Goal: Information Seeking & Learning: Learn about a topic

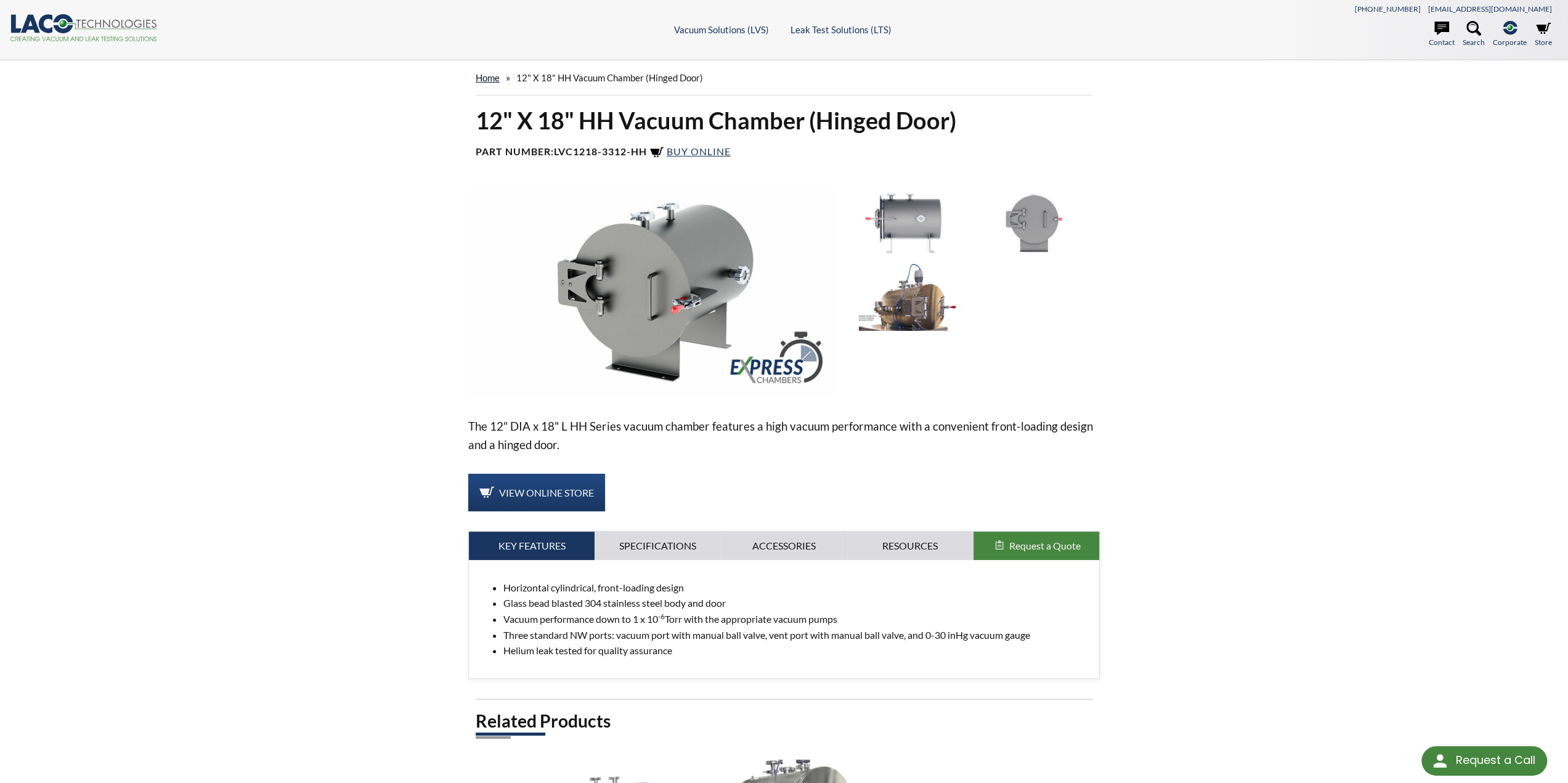
click at [481, 74] on link "home" at bounding box center [488, 77] width 24 height 11
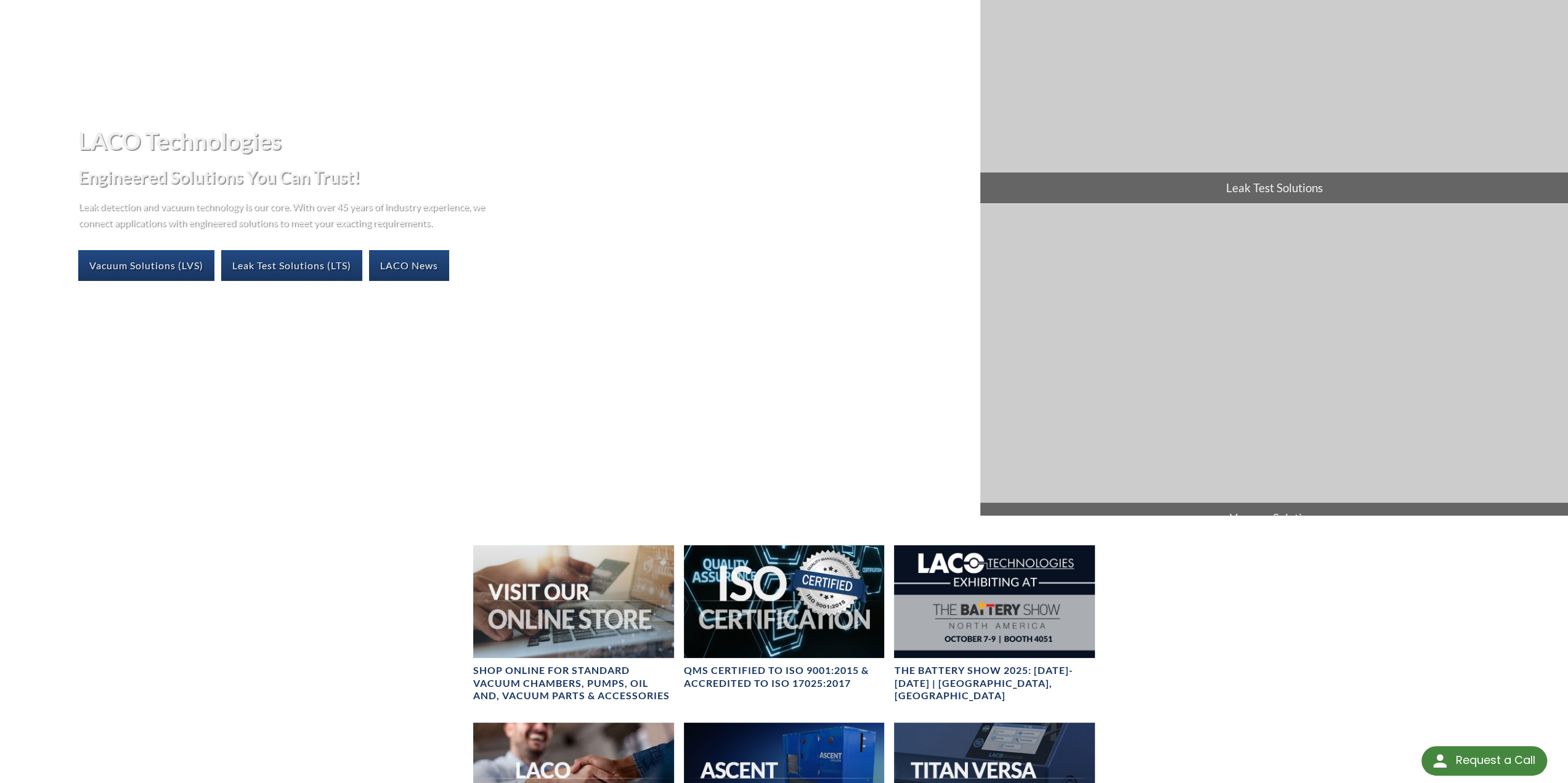
scroll to position [185, 0]
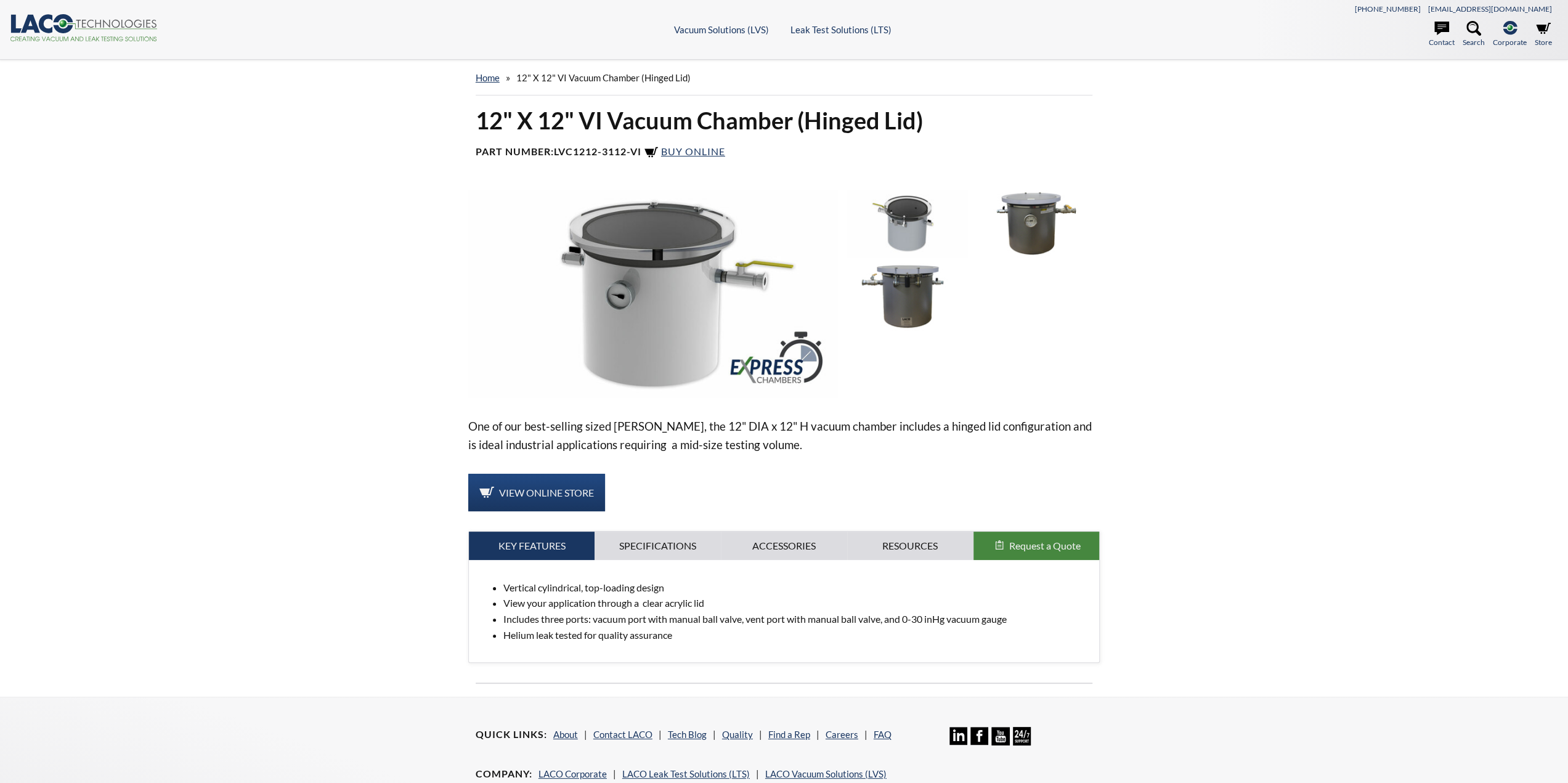
select select "Language Translate Widget"
click at [874, 280] on img at bounding box center [907, 297] width 120 height 67
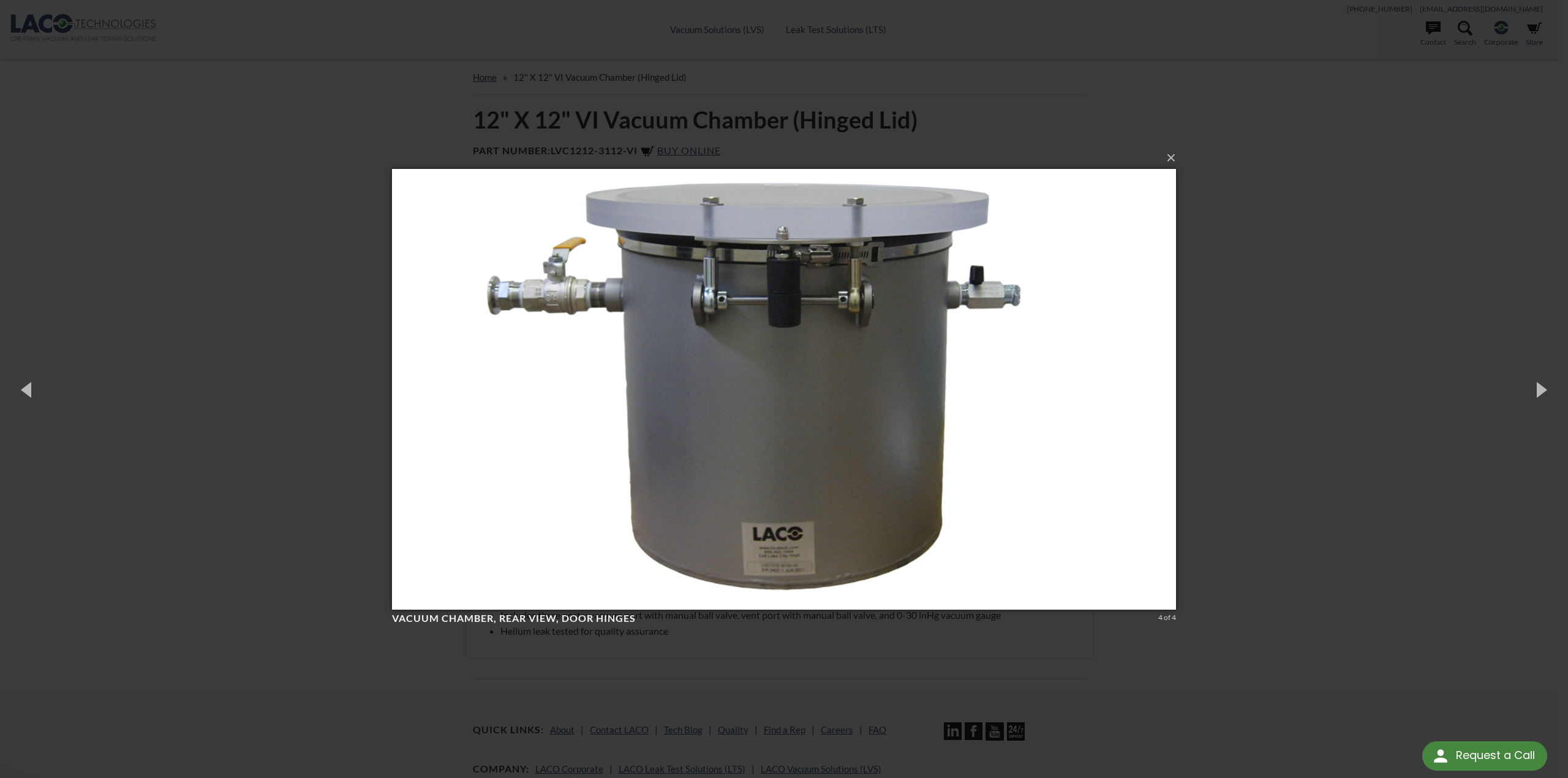
click at [1192, 228] on div "× Vacuum Chamber, rear view, door hinges 4 of 4 Loading..." at bounding box center [784, 389] width 1568 height 778
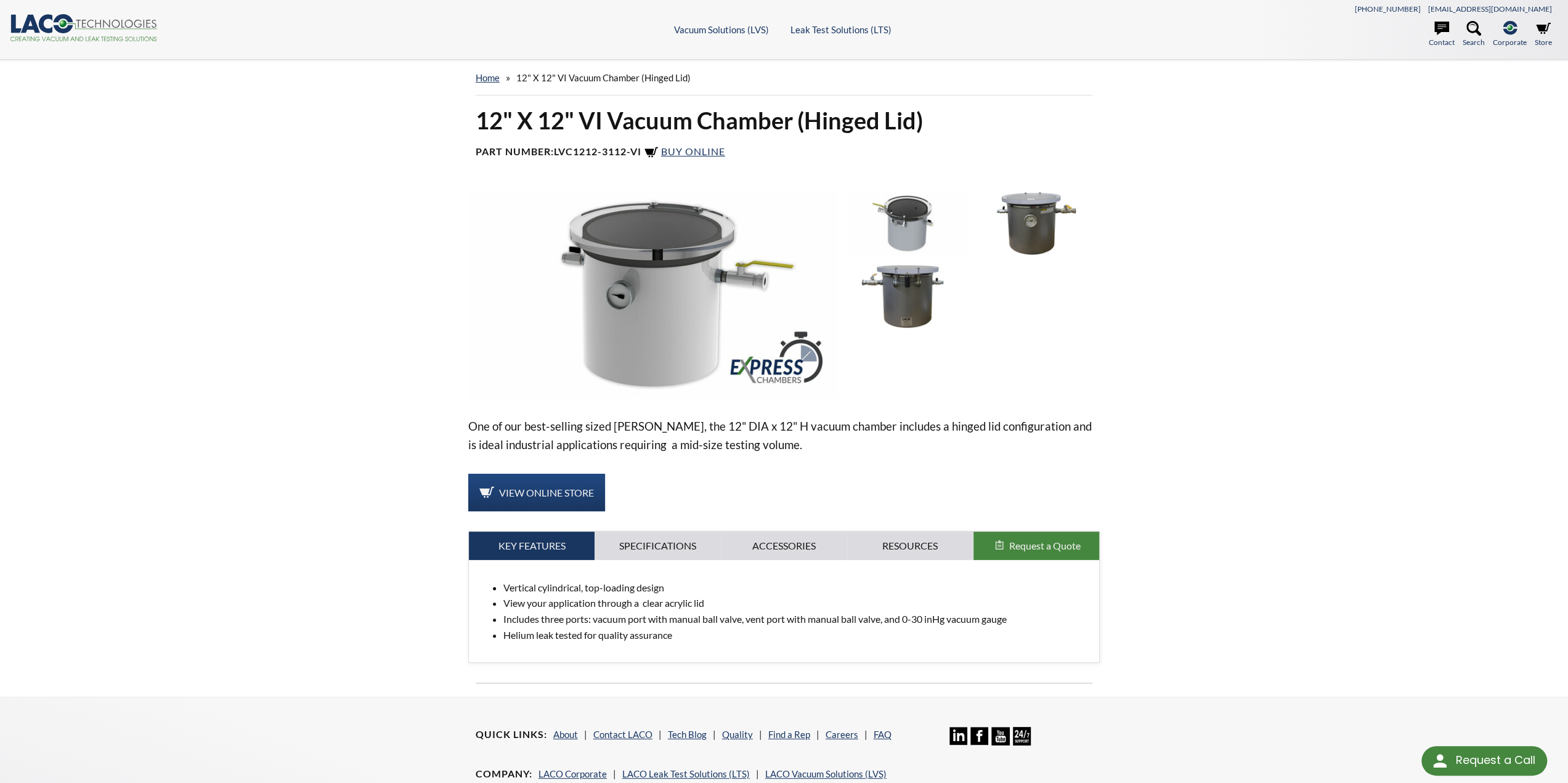
click at [912, 320] on img at bounding box center [907, 297] width 120 height 67
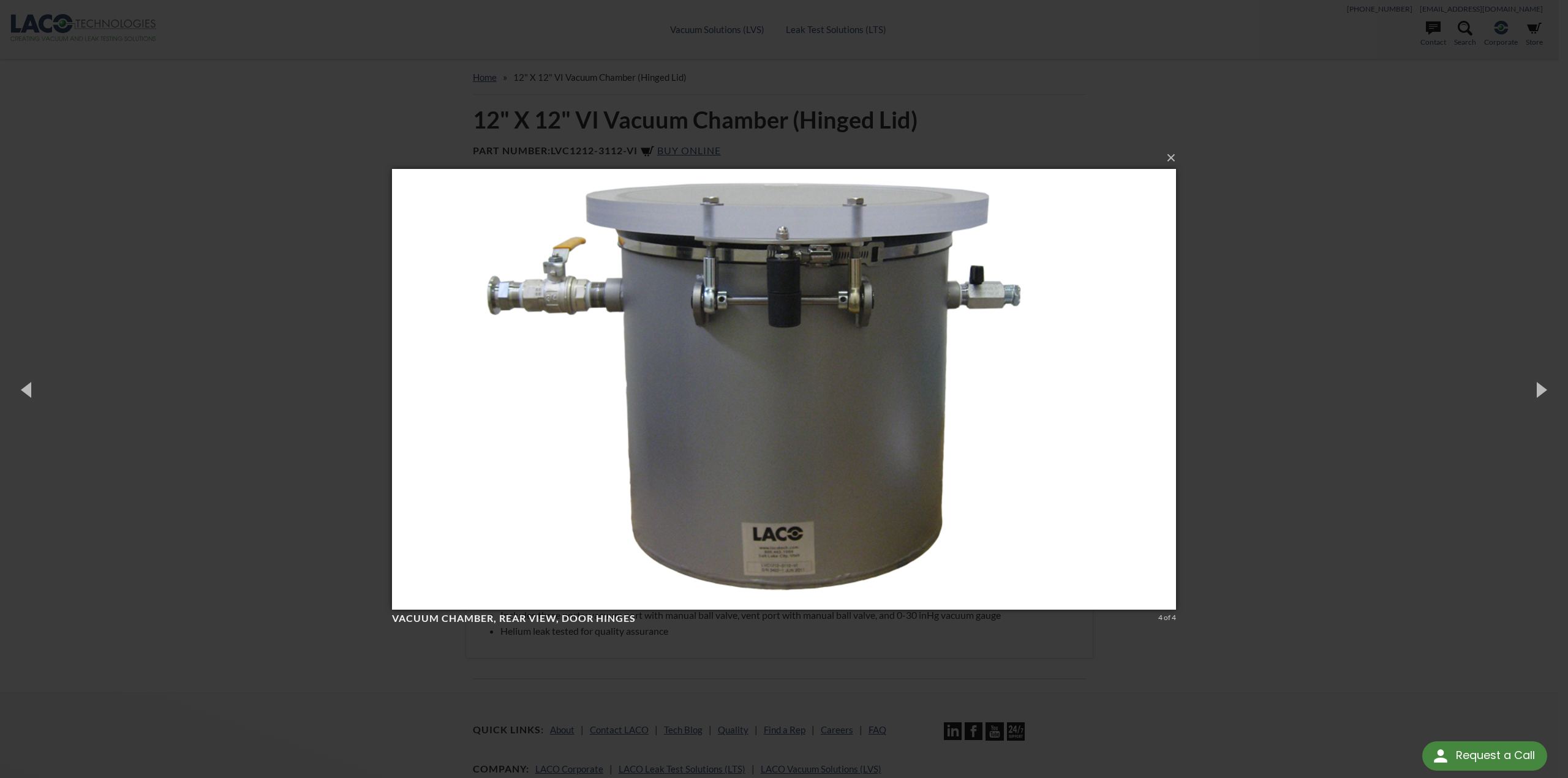
click at [1214, 320] on div "× Vacuum Chamber, rear view, door hinges 4 of 4 Loading..." at bounding box center [784, 389] width 1568 height 778
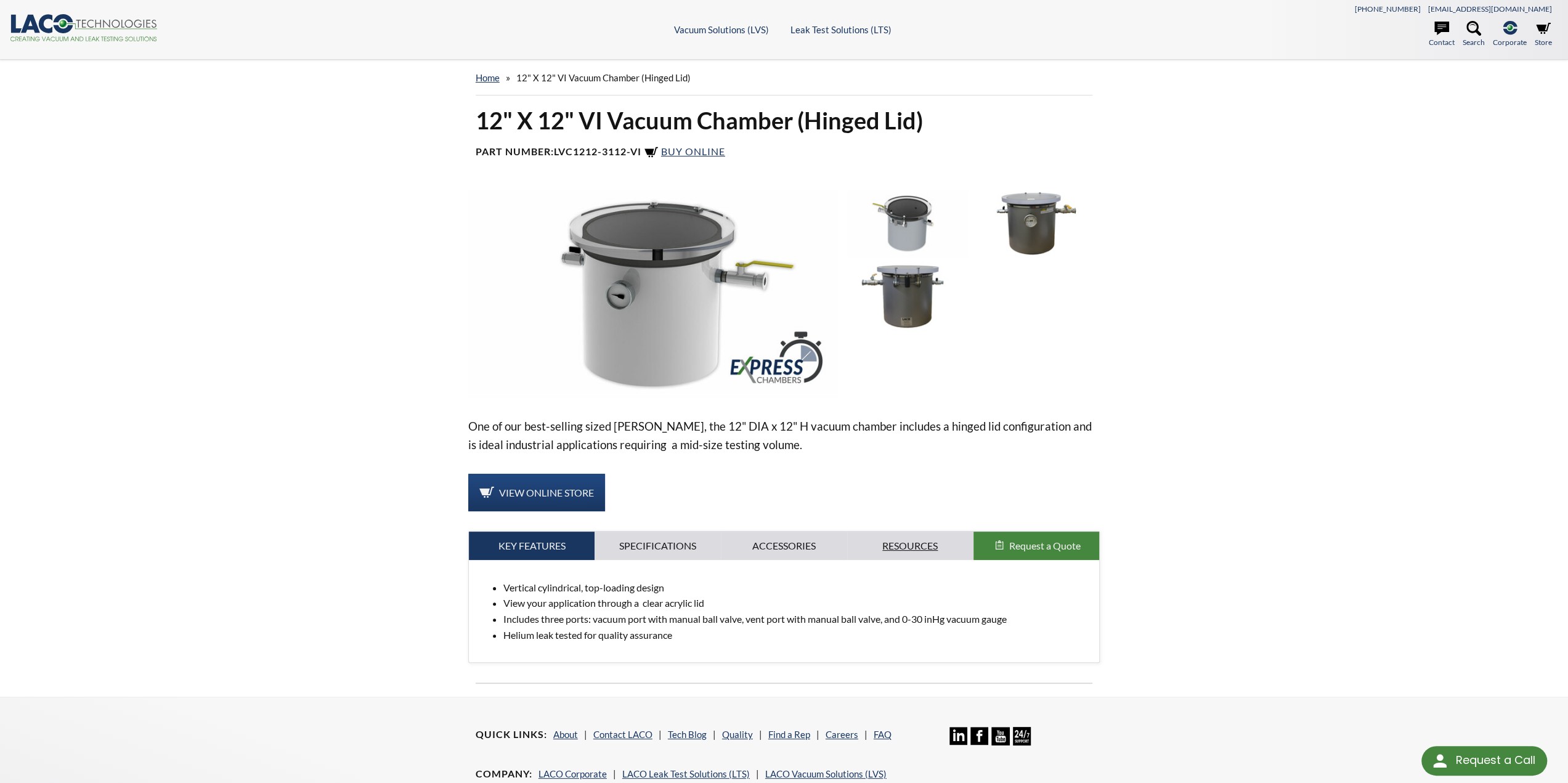
click at [894, 554] on link "Resources" at bounding box center [910, 545] width 126 height 28
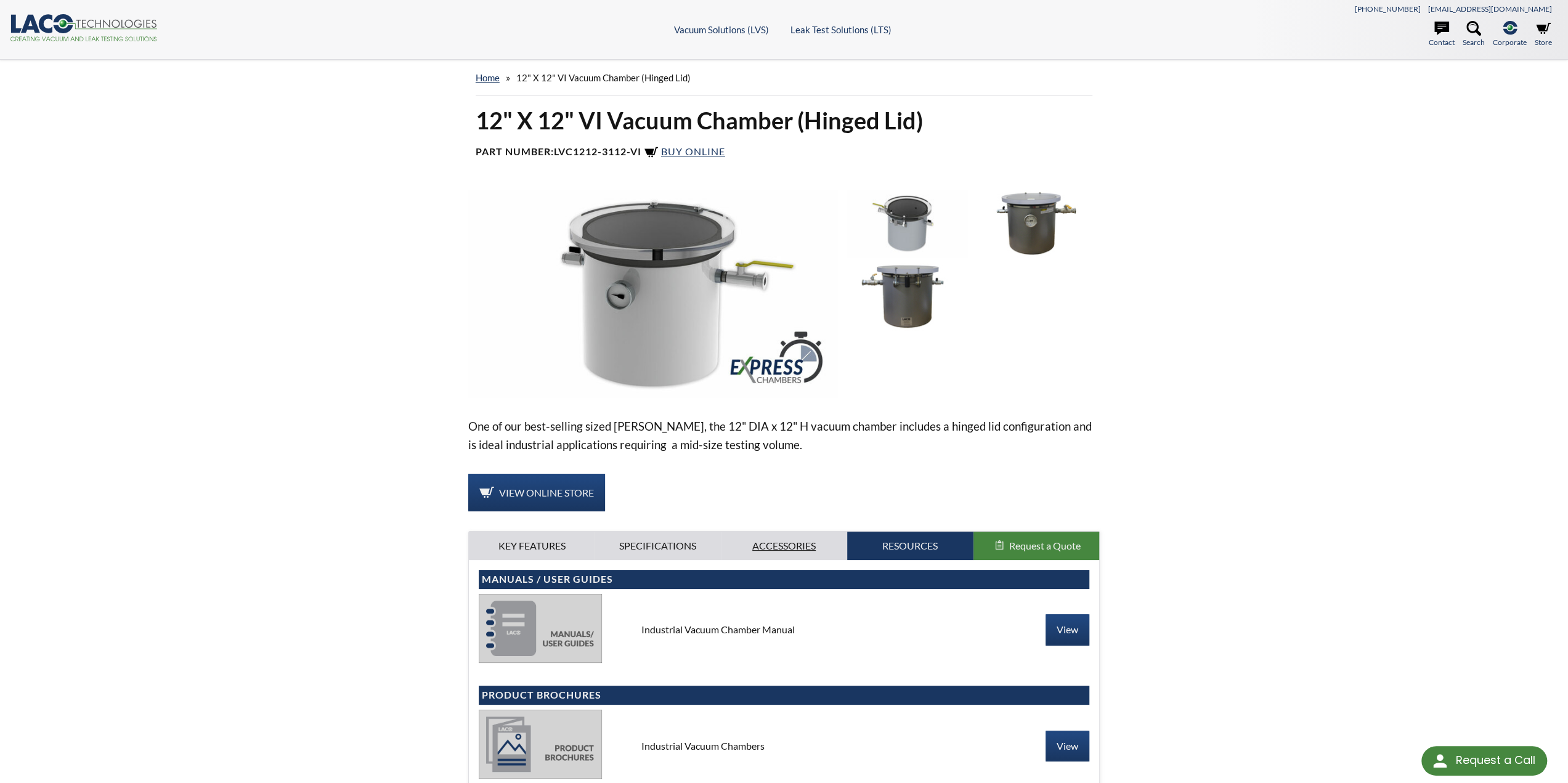
click at [770, 555] on link "Accessories" at bounding box center [784, 545] width 126 height 28
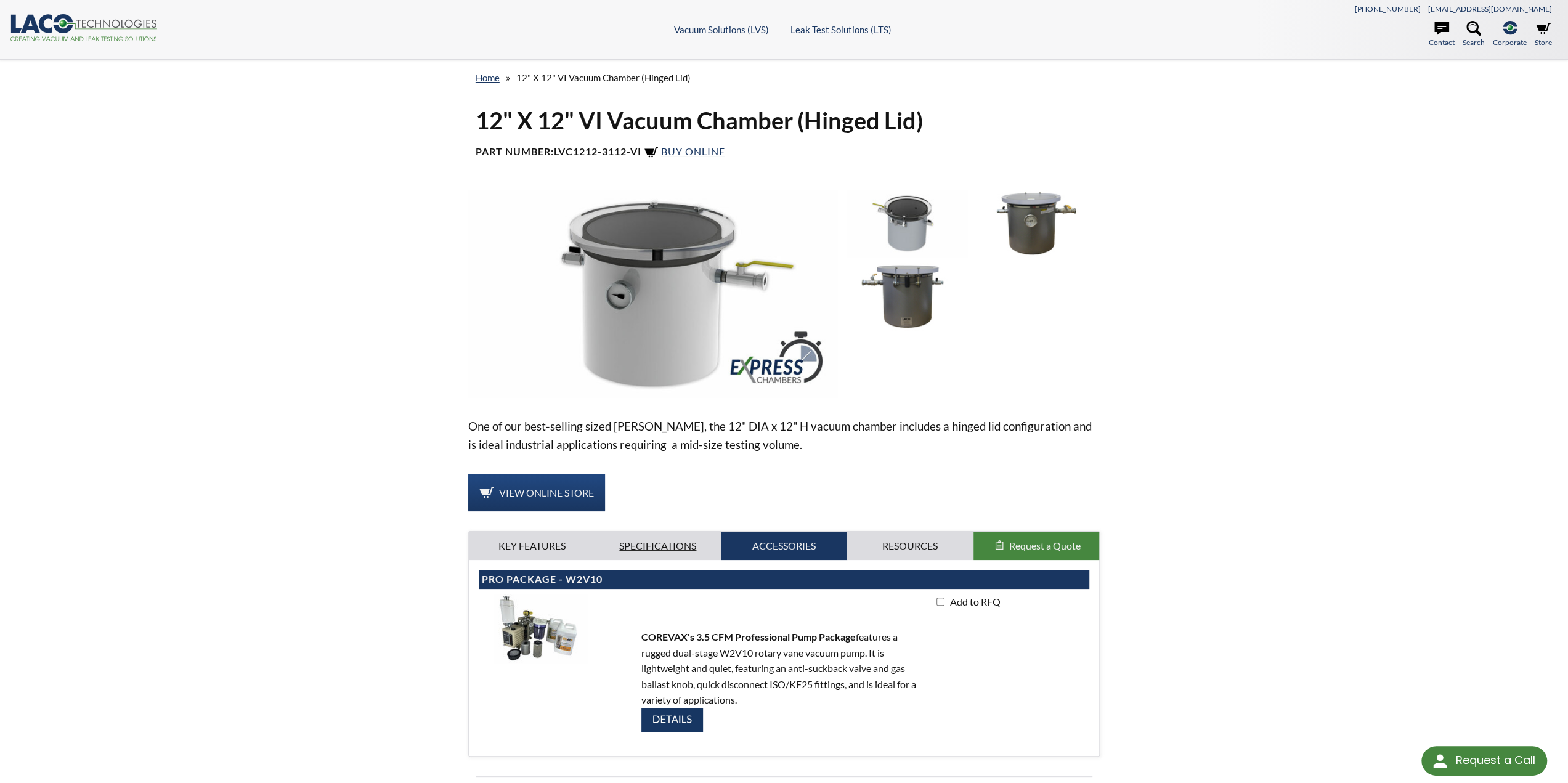
click at [658, 556] on link "Specifications" at bounding box center [657, 545] width 126 height 28
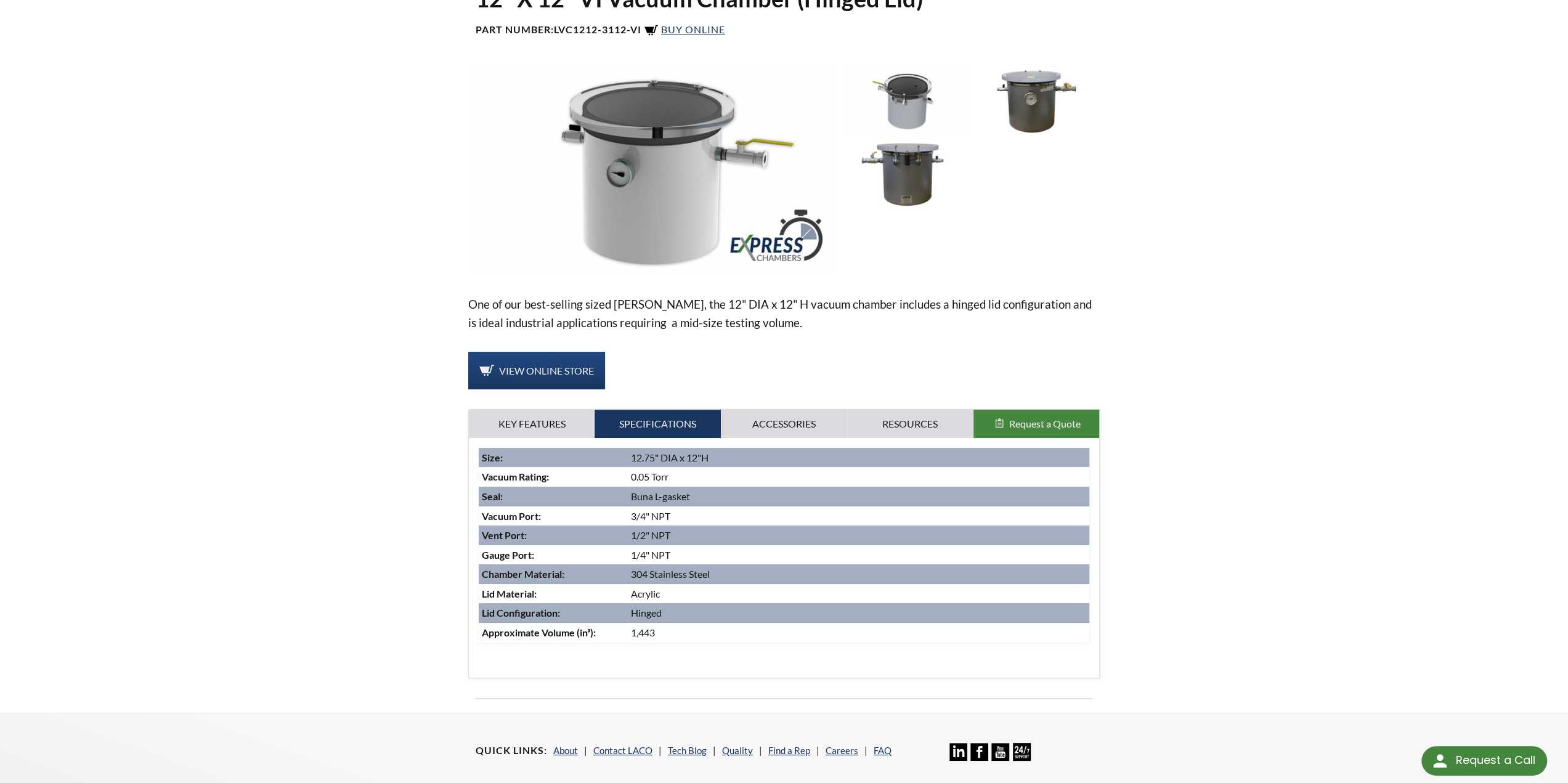
scroll to position [123, 0]
click at [530, 415] on link "Key Features" at bounding box center [531, 422] width 126 height 28
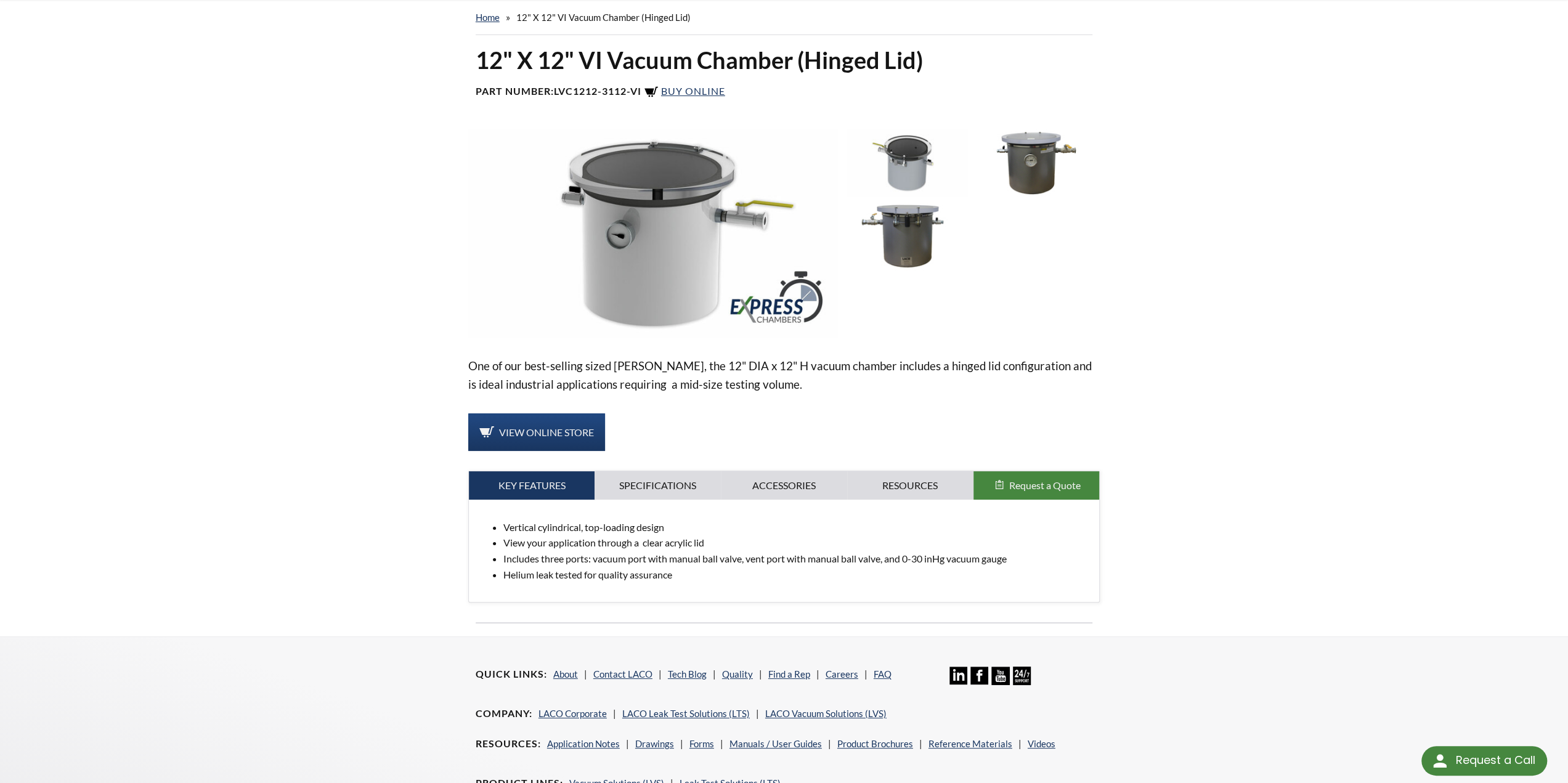
scroll to position [0, 0]
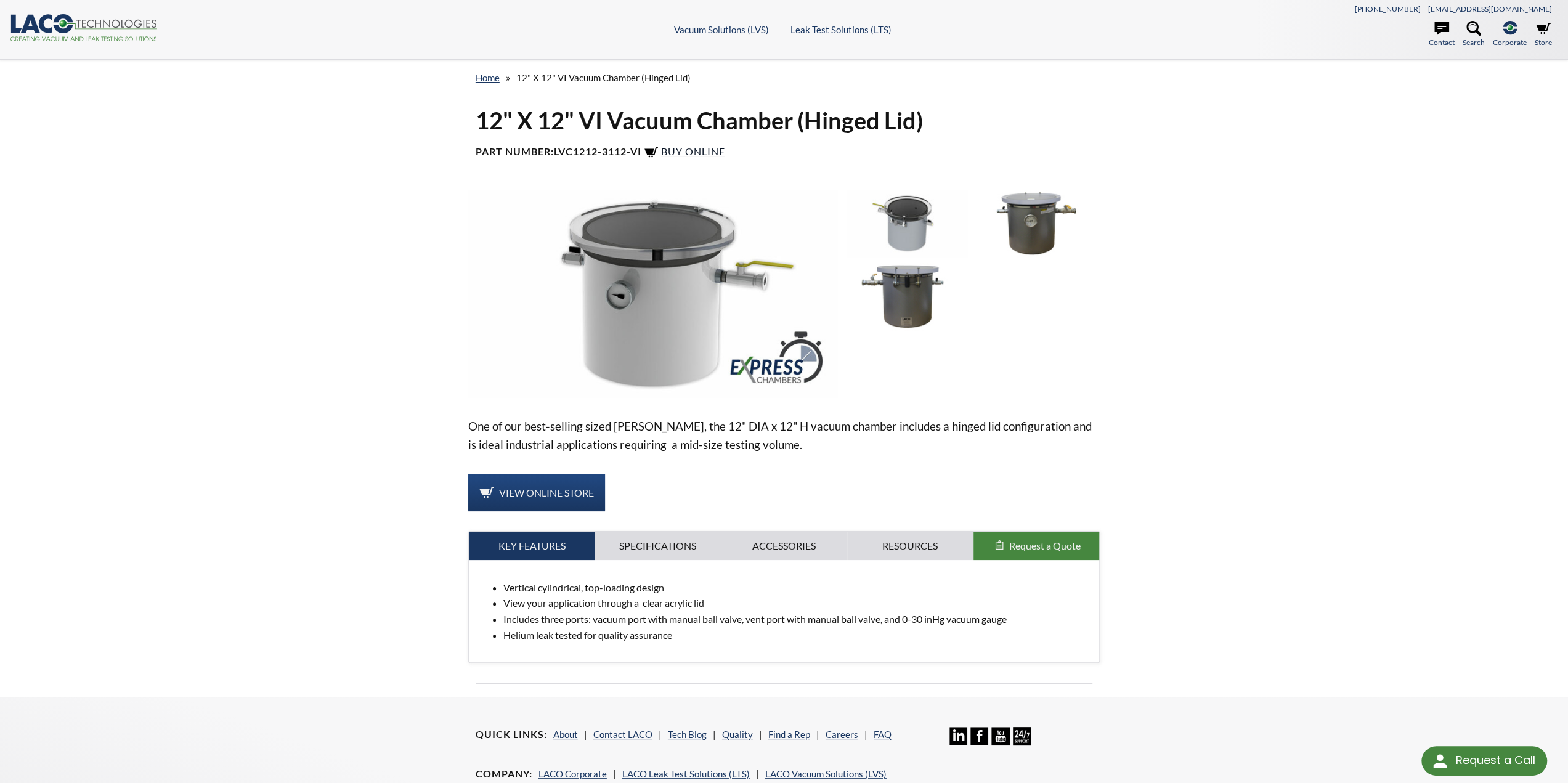
click at [703, 153] on span "Buy Online" at bounding box center [693, 151] width 64 height 12
click at [882, 318] on img at bounding box center [907, 297] width 120 height 67
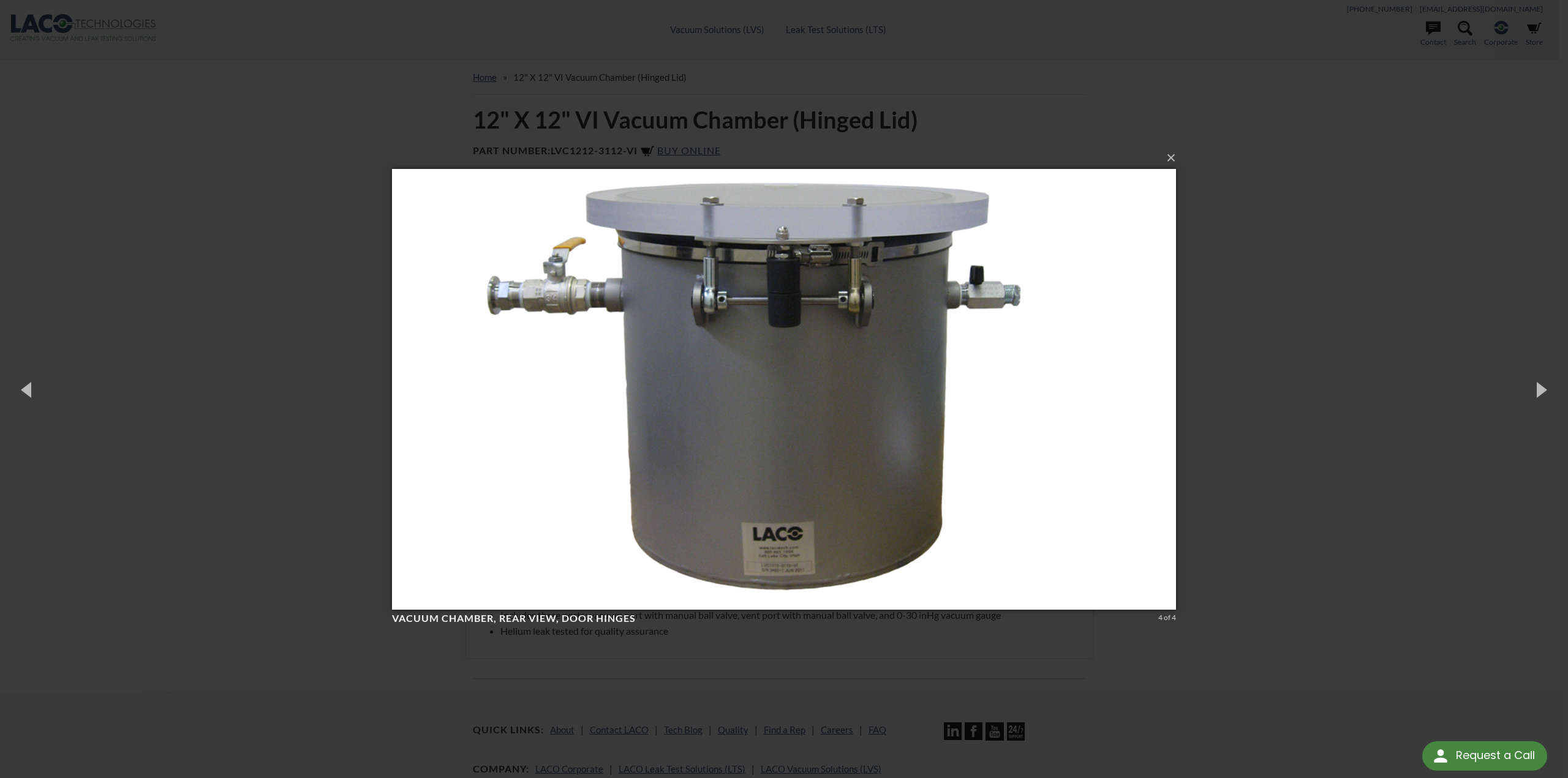
click at [318, 154] on div "× Vacuum Chamber, rear view, door hinges 4 of 4 Loading..." at bounding box center [784, 389] width 1568 height 778
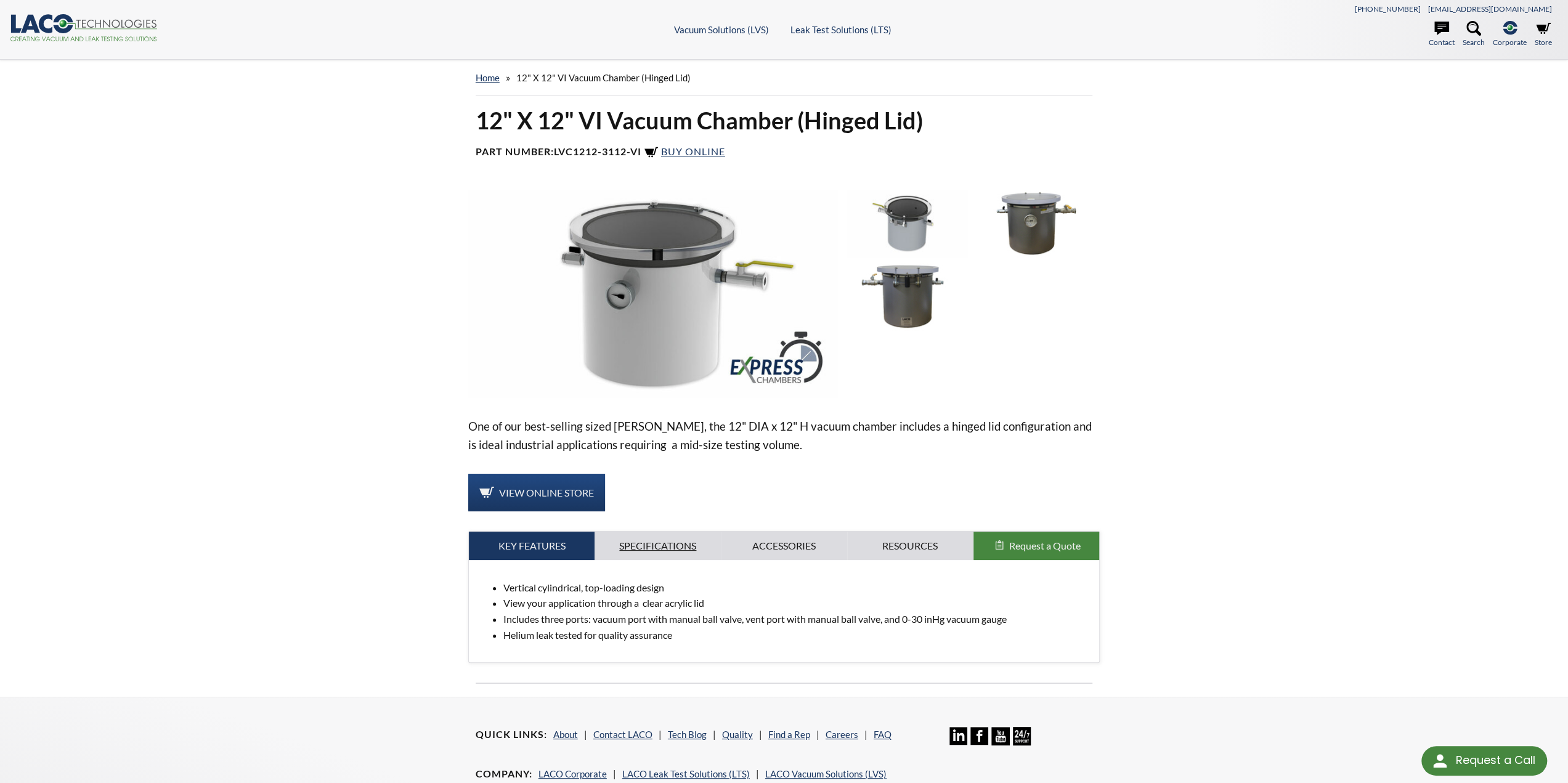
click at [665, 539] on link "Specifications" at bounding box center [657, 545] width 126 height 28
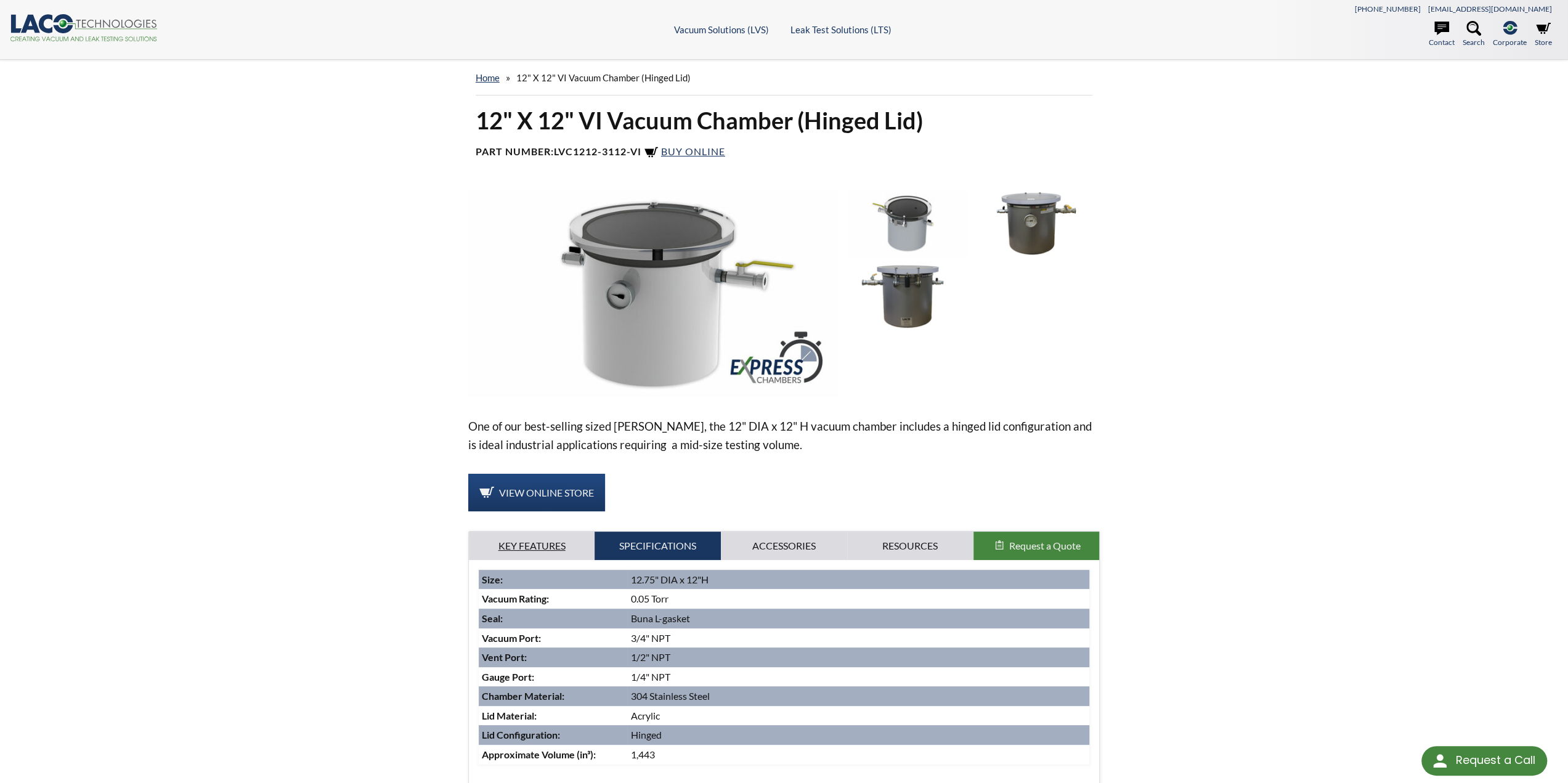
click at [511, 545] on link "Key Features" at bounding box center [531, 545] width 126 height 28
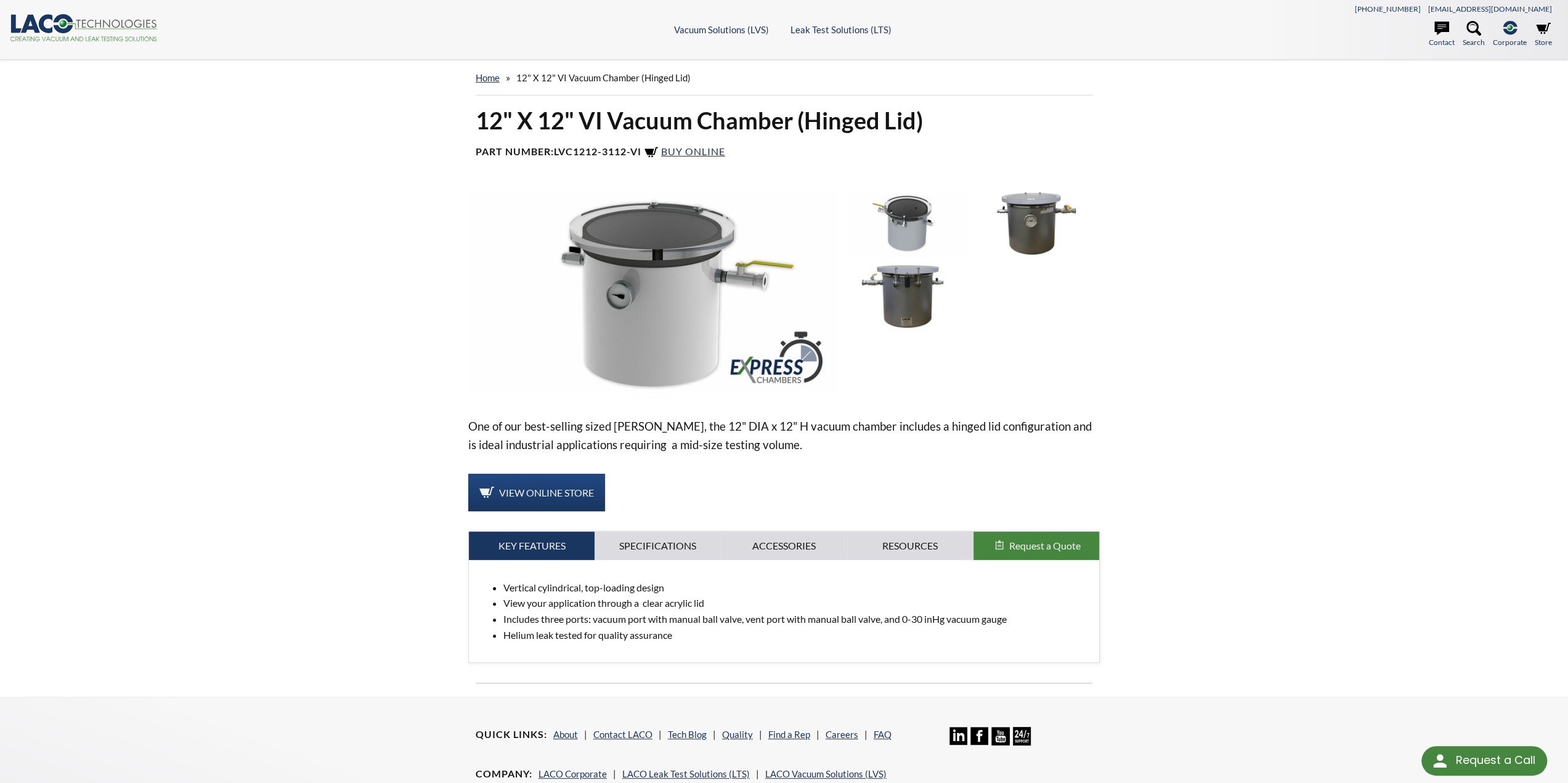
click at [885, 309] on img at bounding box center [907, 297] width 120 height 67
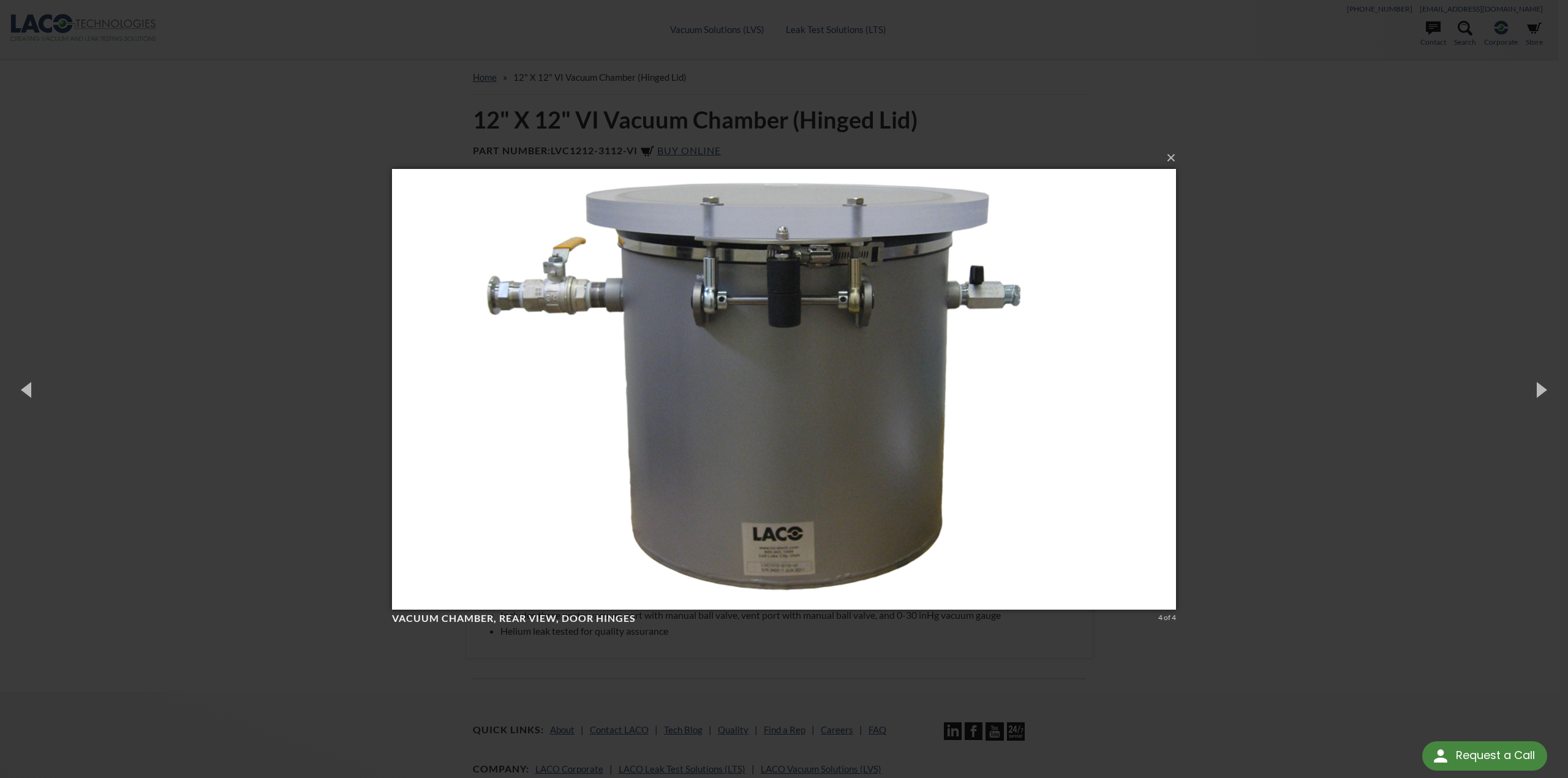
click at [234, 403] on div "× Vacuum Chamber, rear view, door hinges 4 of 4 Loading..." at bounding box center [784, 389] width 1568 height 778
